Goal: Find specific page/section: Find specific page/section

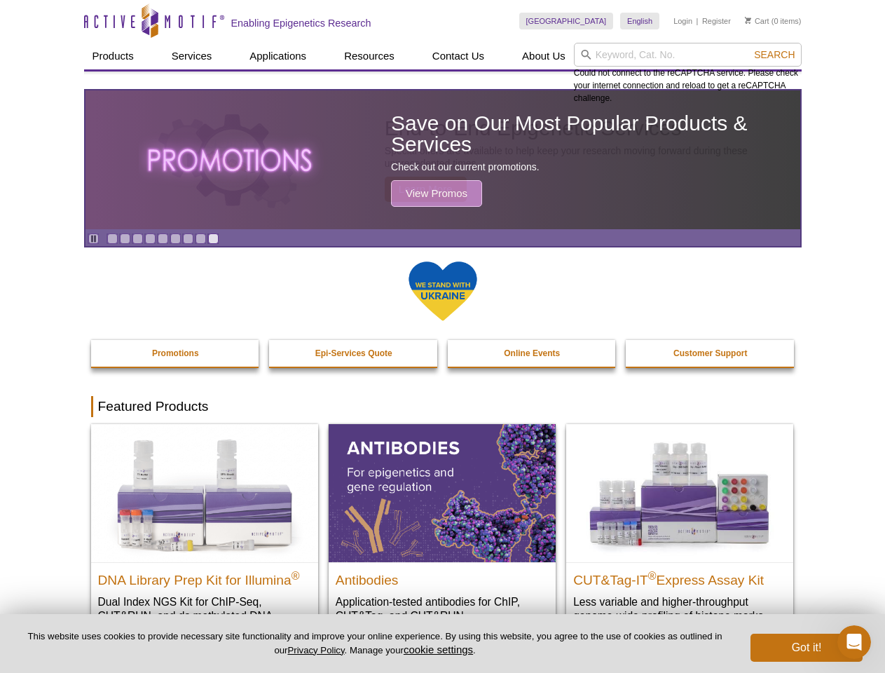
click at [688, 55] on input "search" at bounding box center [688, 55] width 228 height 24
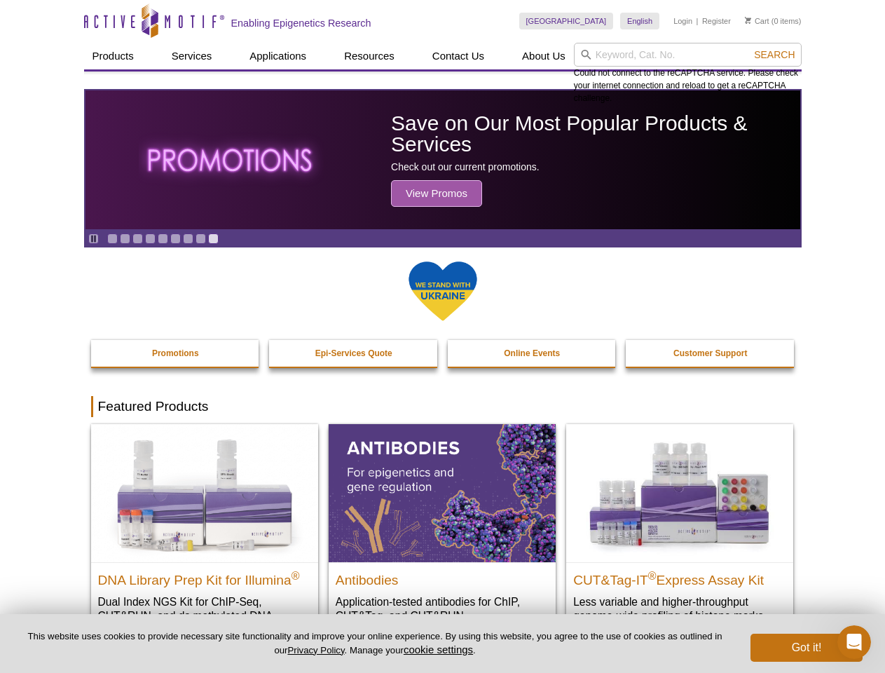
click at [775, 55] on span "Search" at bounding box center [774, 54] width 41 height 11
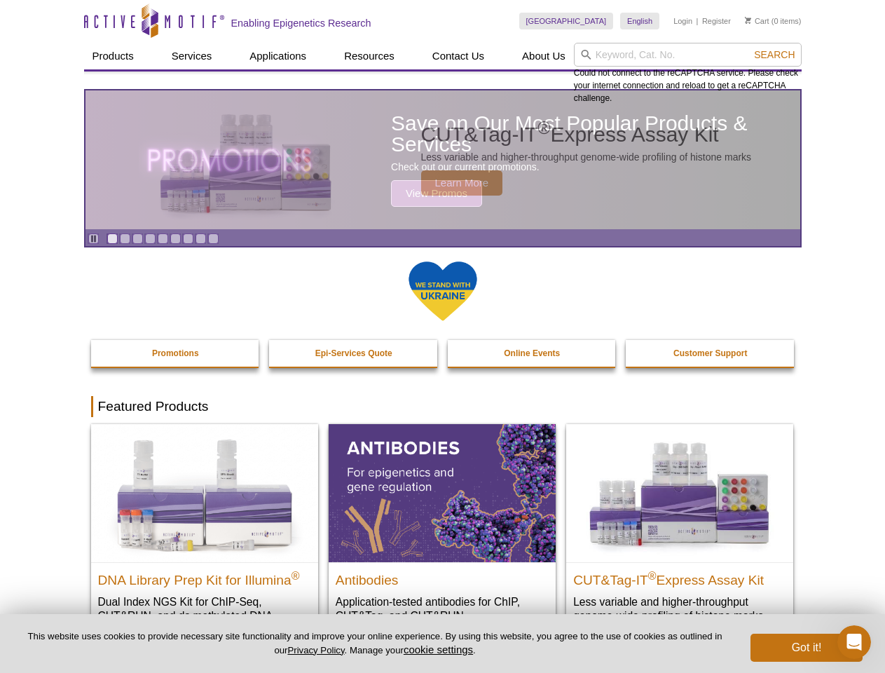
click at [93, 238] on icon "Pause" at bounding box center [93, 238] width 9 height 9
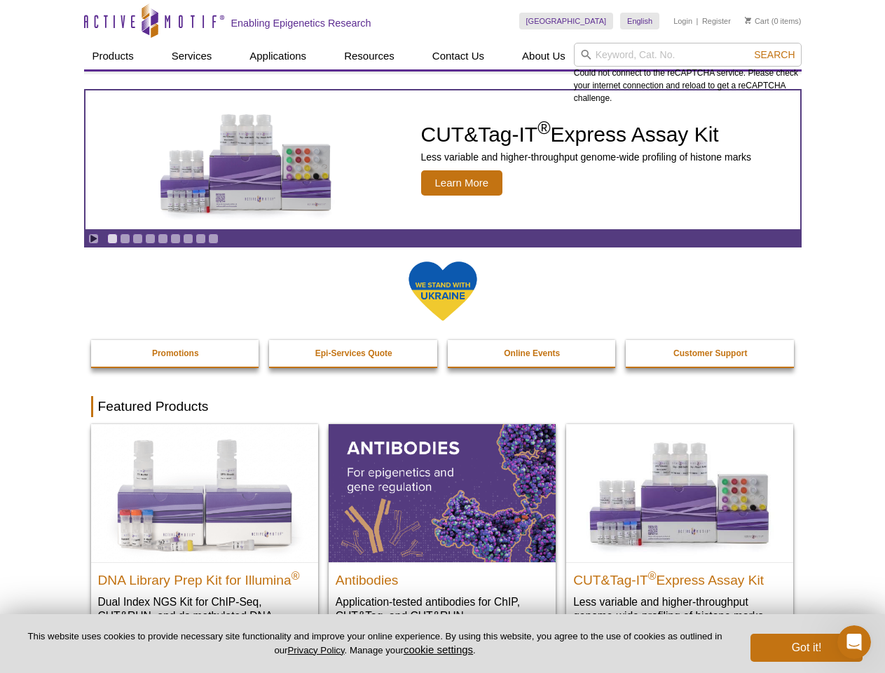
click at [112, 238] on link "Go to slide 1" at bounding box center [112, 238] width 11 height 11
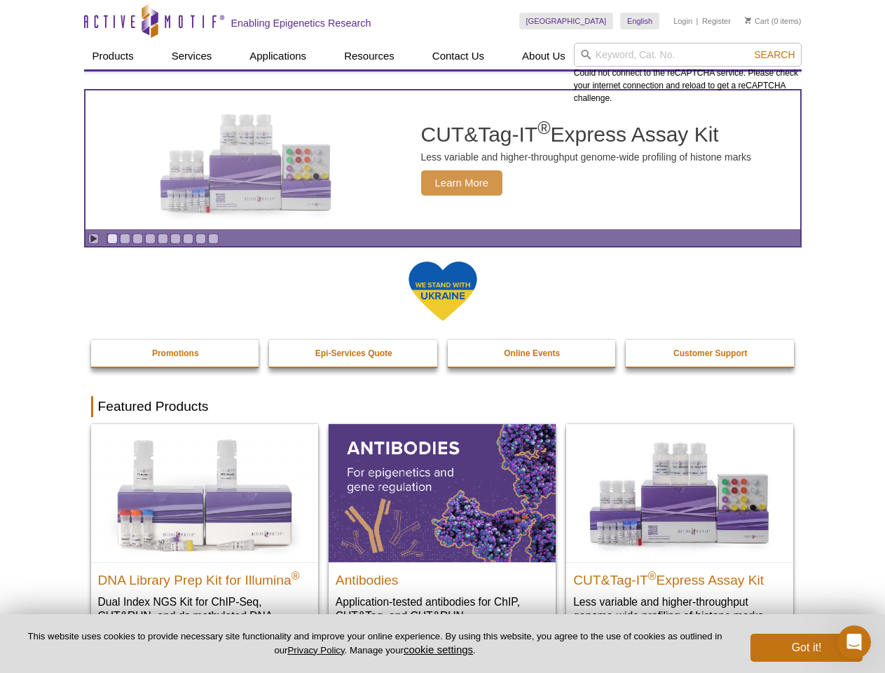
click at [125, 238] on link "Go to slide 2" at bounding box center [125, 238] width 11 height 11
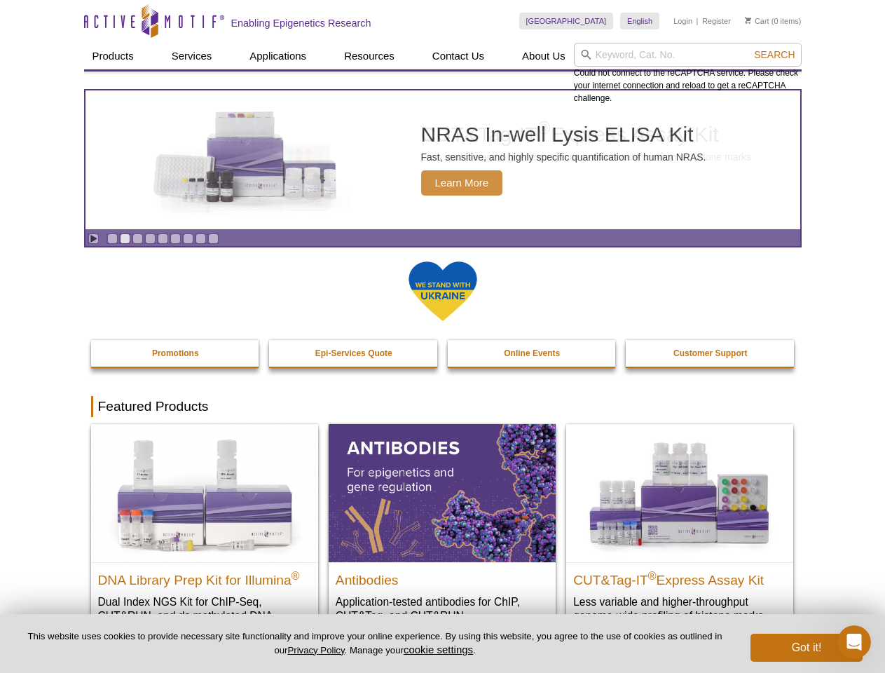
click at [137, 238] on link "Go to slide 3" at bounding box center [137, 238] width 11 height 11
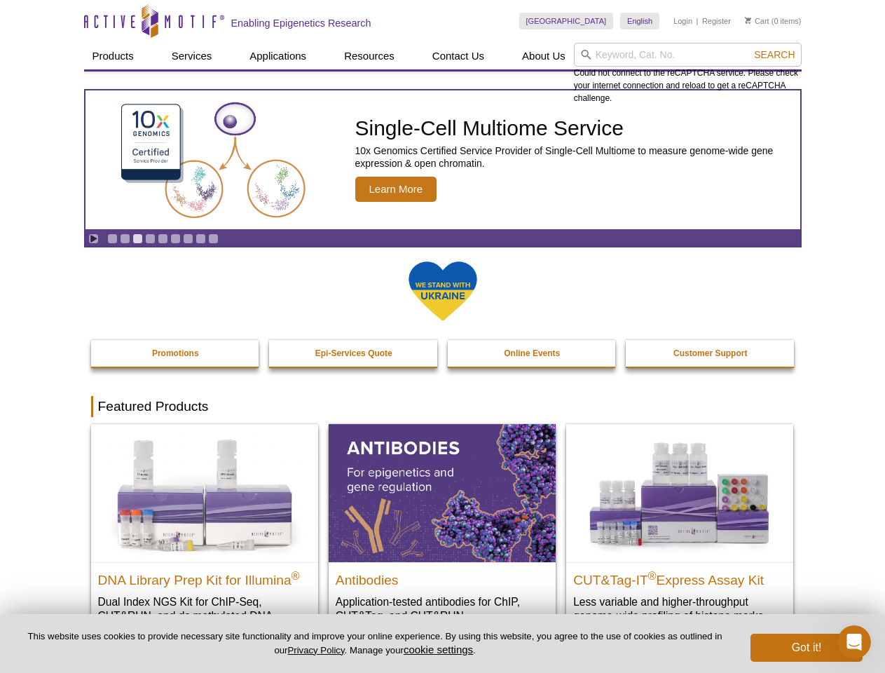
click at [150, 238] on link "Go to slide 4" at bounding box center [150, 238] width 11 height 11
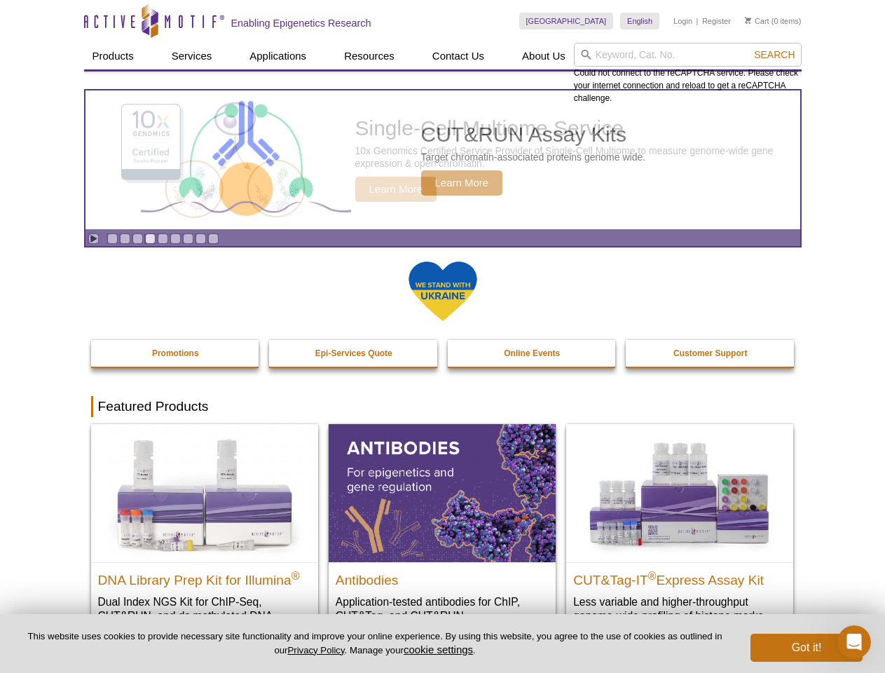
click at [163, 238] on link "Go to slide 5" at bounding box center [163, 238] width 11 height 11
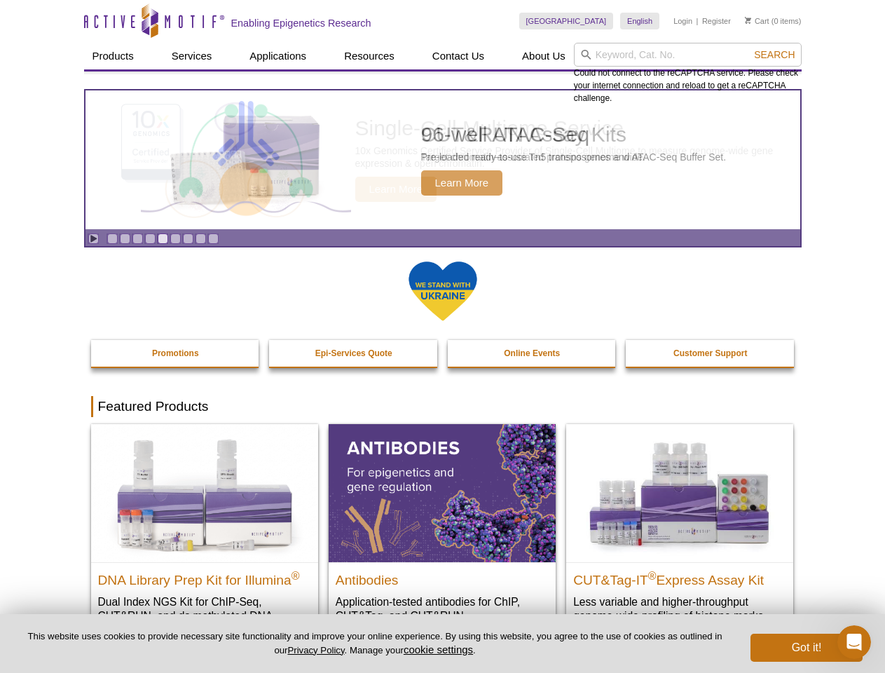
click at [175, 238] on link "Go to slide 6" at bounding box center [175, 238] width 11 height 11
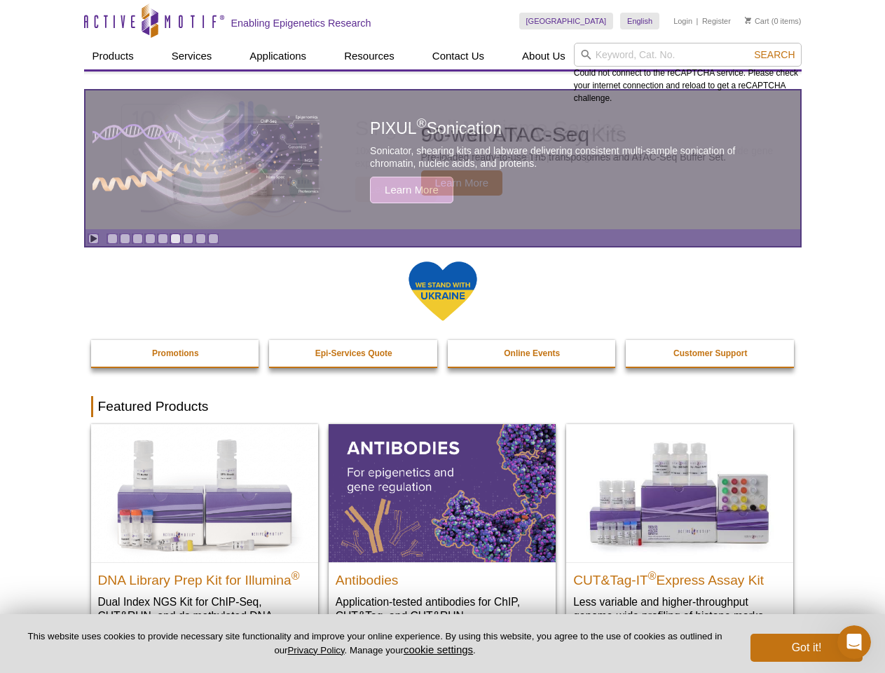
click at [188, 238] on link "Go to slide 7" at bounding box center [188, 238] width 11 height 11
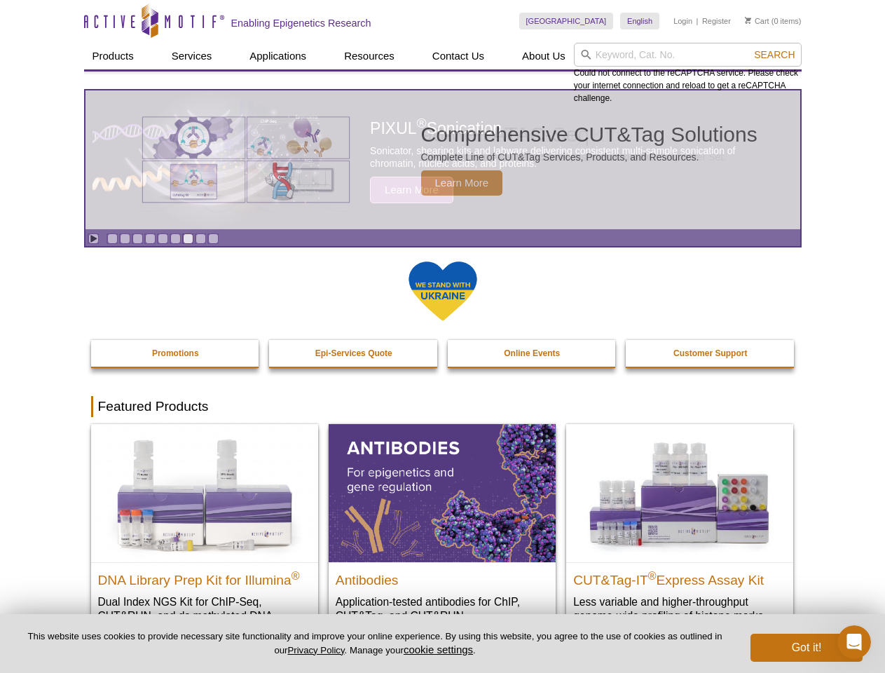
click at [775, 55] on span "Search" at bounding box center [774, 54] width 41 height 11
